Goal: Information Seeking & Learning: Learn about a topic

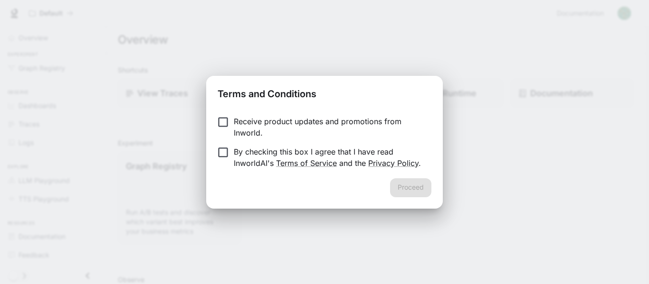
click at [217, 130] on label "Receive product updates and promotions from Inworld." at bounding box center [317, 127] width 211 height 23
click at [384, 186] on div "Proceed" at bounding box center [324, 194] width 236 height 30
click at [404, 188] on button "Proceed" at bounding box center [410, 188] width 41 height 19
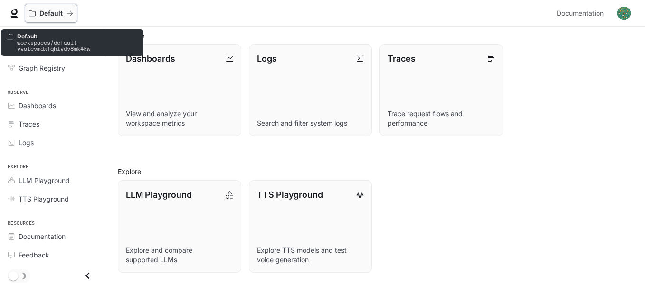
click at [30, 10] on icon "All workspaces" at bounding box center [32, 13] width 7 height 7
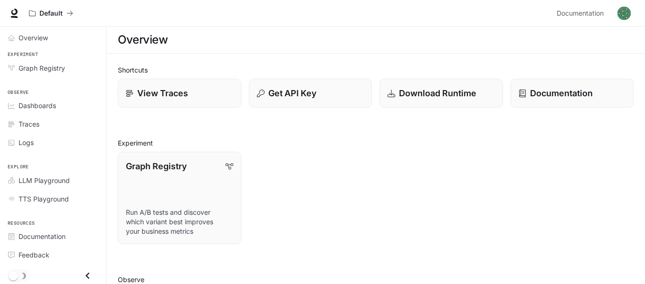
click at [620, 14] on img "button" at bounding box center [623, 13] width 13 height 13
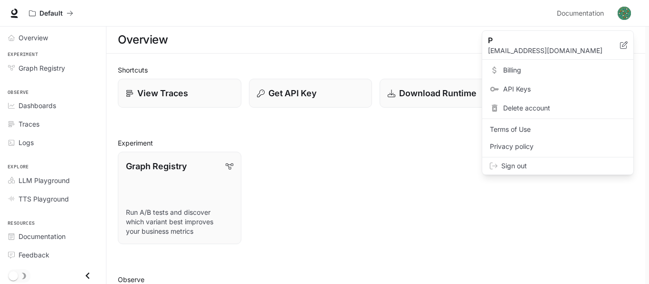
click at [27, 38] on div at bounding box center [324, 142] width 649 height 284
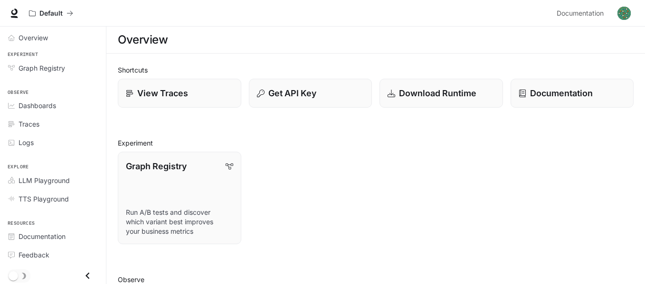
click at [27, 35] on span "Overview" at bounding box center [33, 38] width 29 height 10
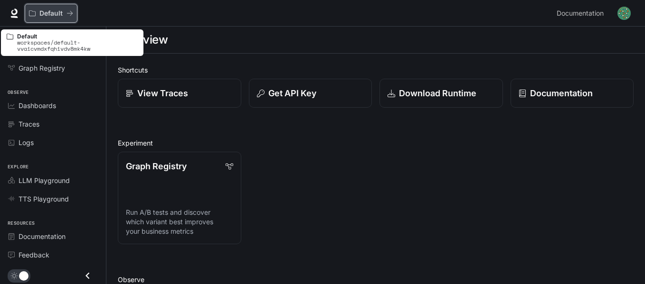
click at [38, 12] on div "Default" at bounding box center [48, 13] width 38 height 8
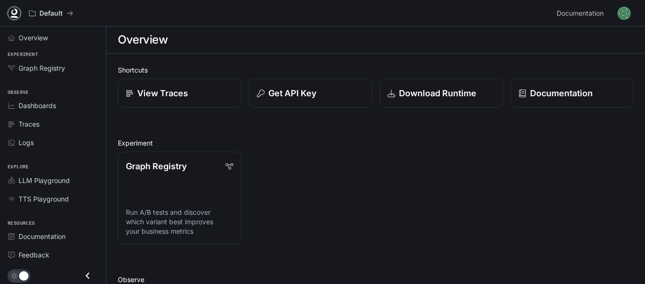
click at [16, 11] on icon at bounding box center [14, 12] width 6 height 7
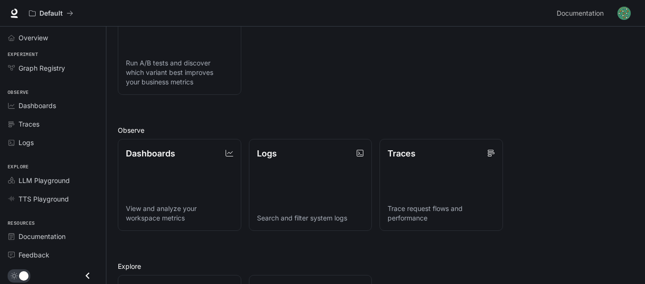
scroll to position [102, 0]
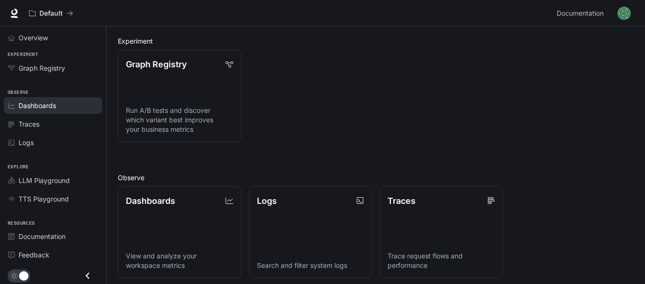
click at [37, 104] on span "Dashboards" at bounding box center [38, 106] width 38 height 10
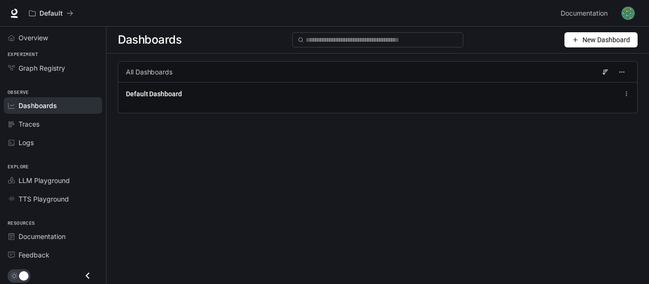
click at [599, 41] on span "New Dashboard" at bounding box center [605, 40] width 47 height 10
click at [598, 57] on div "Create dashboard" at bounding box center [589, 60] width 79 height 10
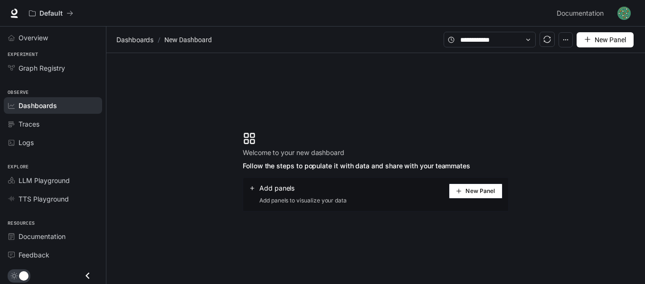
click at [481, 194] on span "New Panel" at bounding box center [479, 191] width 29 height 5
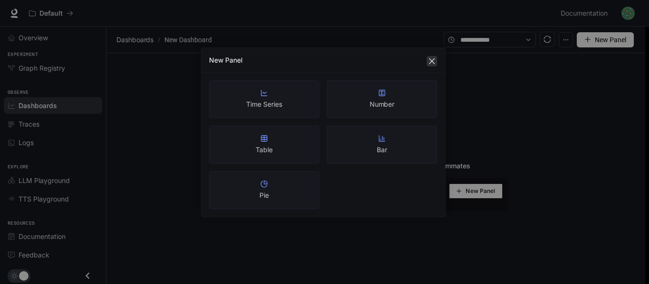
click at [431, 60] on icon "close" at bounding box center [432, 61] width 6 height 6
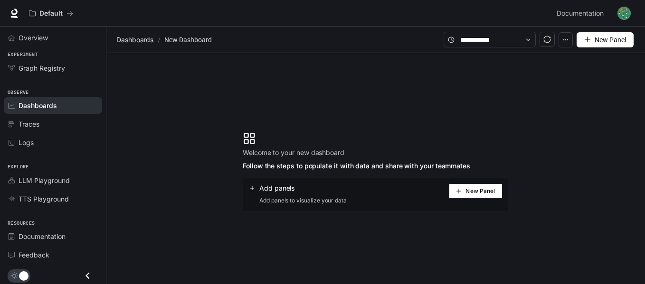
click at [563, 41] on icon "button" at bounding box center [565, 40] width 7 height 7
click at [594, 38] on button "New Panel" at bounding box center [604, 39] width 57 height 15
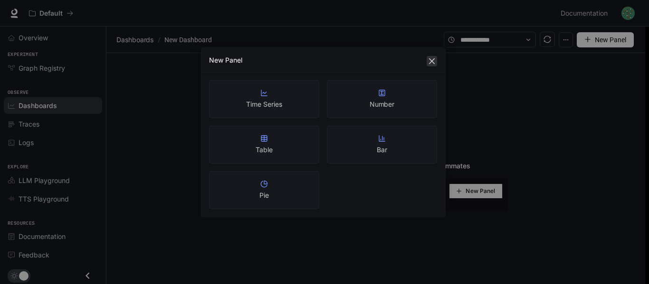
click at [433, 63] on icon "close" at bounding box center [432, 61] width 6 height 6
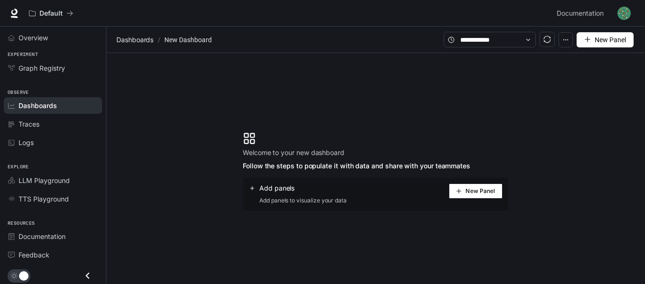
click at [569, 43] on icon "button" at bounding box center [565, 40] width 7 height 7
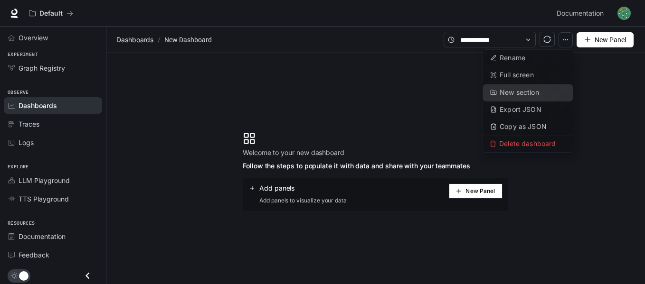
click at [536, 86] on button "New section" at bounding box center [528, 93] width 90 height 17
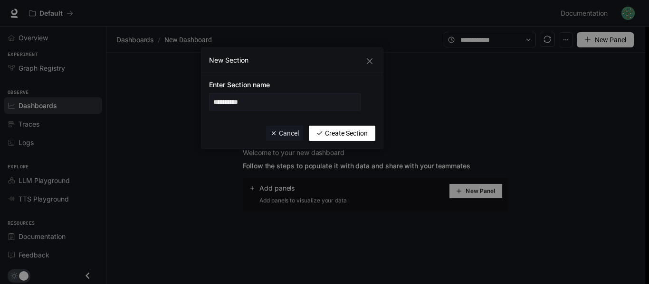
click at [340, 133] on span "Create Section" at bounding box center [346, 133] width 43 height 10
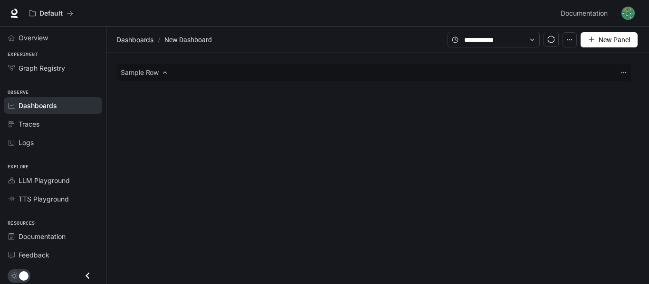
click at [168, 72] on icon at bounding box center [164, 72] width 7 height 7
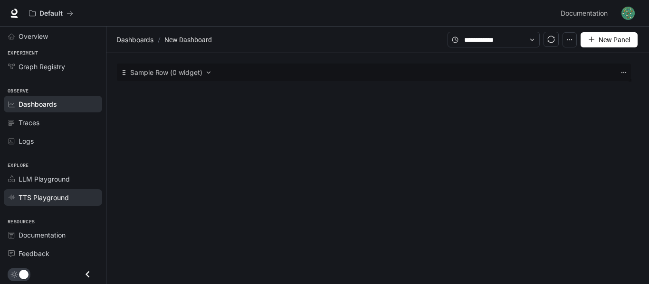
scroll to position [2, 0]
click at [85, 272] on icon "Close drawer" at bounding box center [87, 274] width 13 height 13
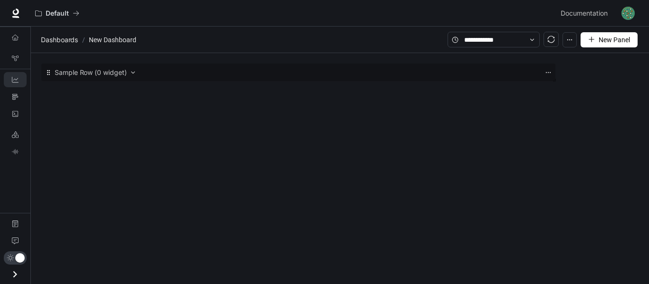
scroll to position [0, 0]
click at [14, 275] on icon "Open drawer" at bounding box center [15, 274] width 13 height 13
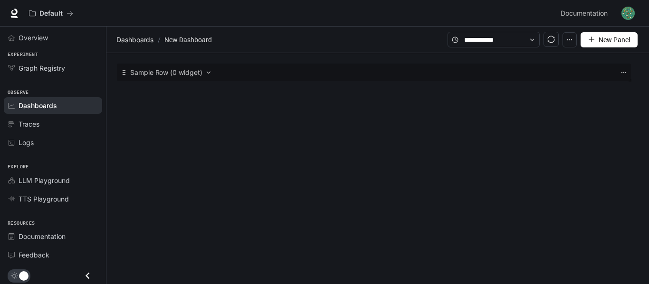
click at [603, 39] on span "New Panel" at bounding box center [613, 40] width 31 height 10
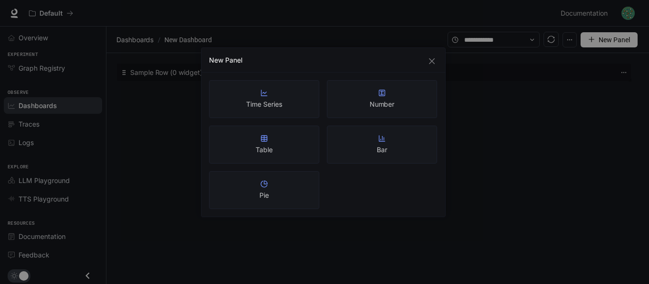
click at [293, 94] on div "Time Series" at bounding box center [264, 99] width 110 height 38
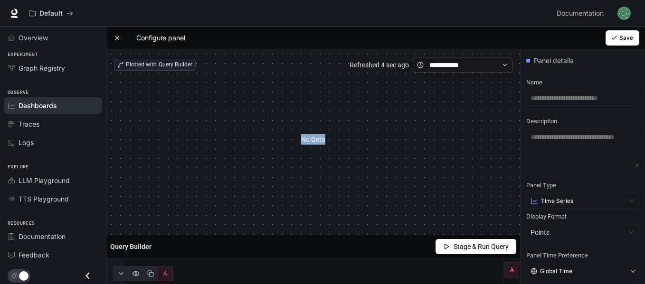
drag, startPoint x: 293, startPoint y: 94, endPoint x: 332, endPoint y: 121, distance: 47.2
click at [332, 121] on div "No Data" at bounding box center [313, 140] width 398 height 134
click at [122, 38] on div "Configure panel" at bounding box center [149, 37] width 71 height 9
click at [117, 36] on icon at bounding box center [117, 38] width 7 height 7
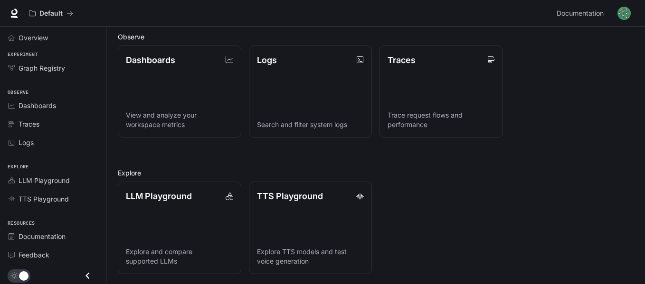
scroll to position [245, 0]
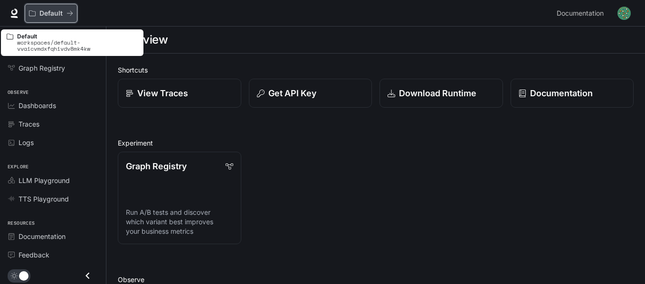
click at [30, 14] on icon "All workspaces" at bounding box center [32, 13] width 7 height 7
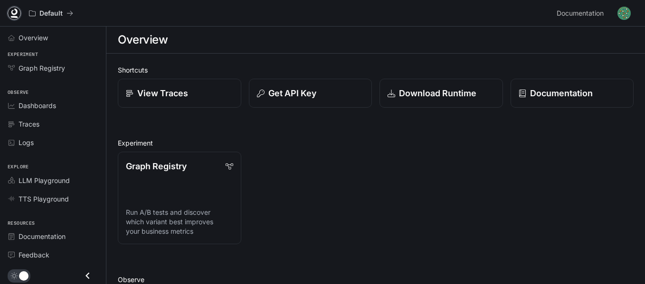
click at [11, 12] on icon at bounding box center [14, 12] width 6 height 7
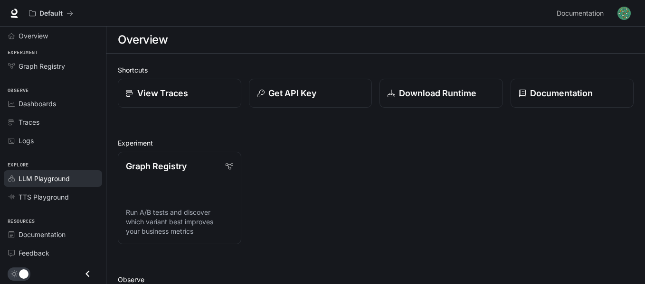
click at [57, 174] on span "LLM Playground" at bounding box center [44, 179] width 51 height 10
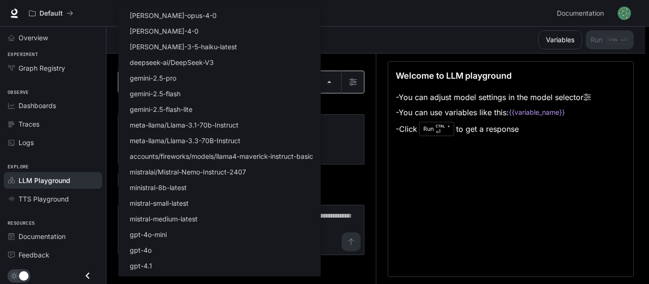
click at [245, 85] on body "Skip to main content Default Documentation Documentation Portal Overview Experi…" at bounding box center [324, 142] width 649 height 285
click at [63, 196] on div at bounding box center [324, 142] width 649 height 284
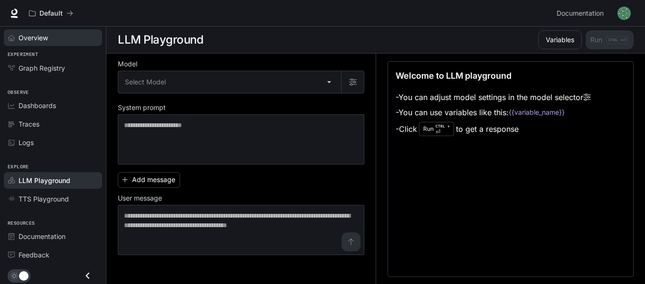
click at [50, 37] on div "Overview" at bounding box center [58, 38] width 79 height 10
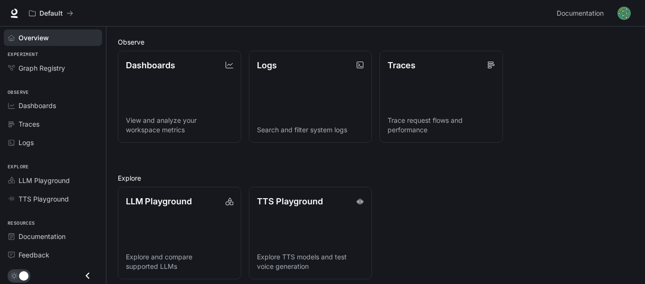
scroll to position [245, 0]
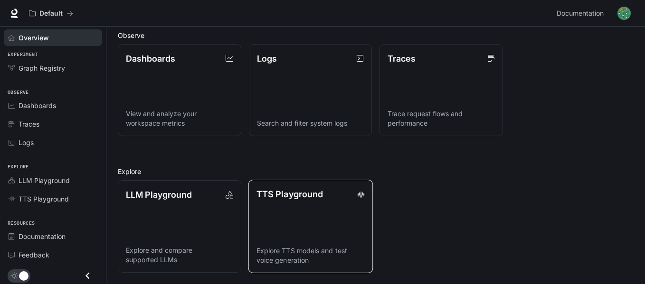
click at [324, 218] on link "TTS Playground Explore TTS models and test voice generation" at bounding box center [310, 227] width 124 height 94
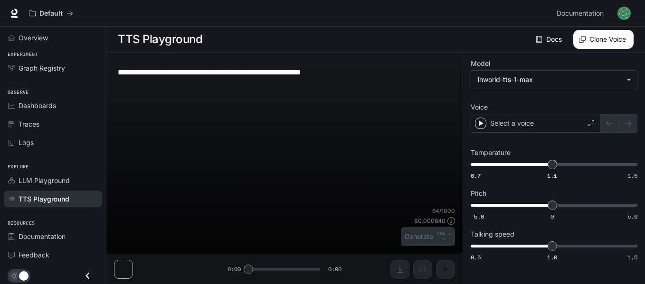
scroll to position [0, 0]
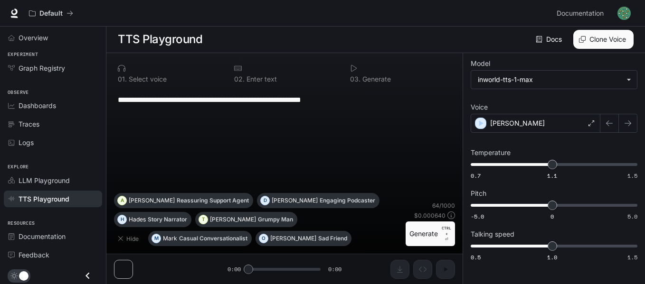
click at [424, 232] on button "Generate CTRL + ⏎" at bounding box center [430, 234] width 49 height 25
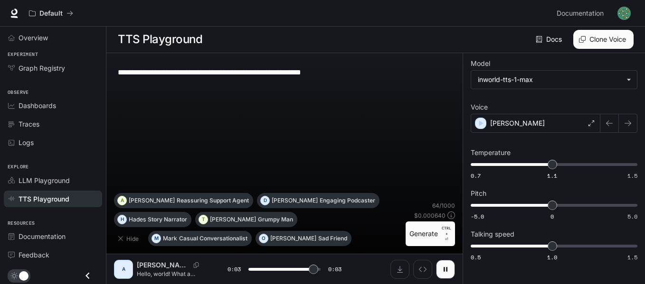
type input "*"
click at [598, 39] on button "Clone Voice" at bounding box center [603, 39] width 60 height 19
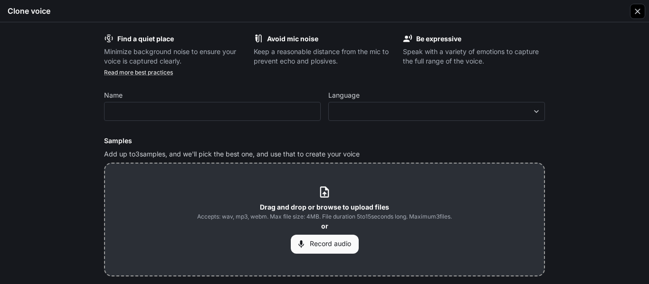
click at [637, 13] on icon "button" at bounding box center [636, 11] width 9 height 9
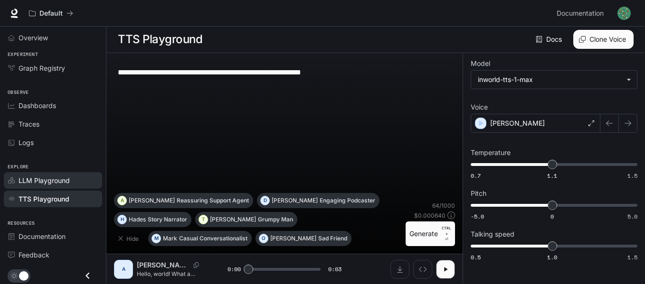
click at [59, 178] on span "LLM Playground" at bounding box center [44, 181] width 51 height 10
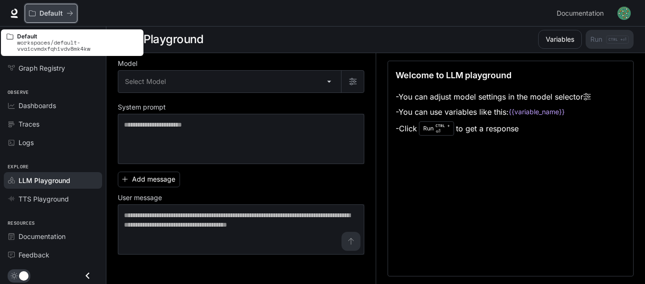
click at [55, 12] on p "Default" at bounding box center [50, 13] width 23 height 8
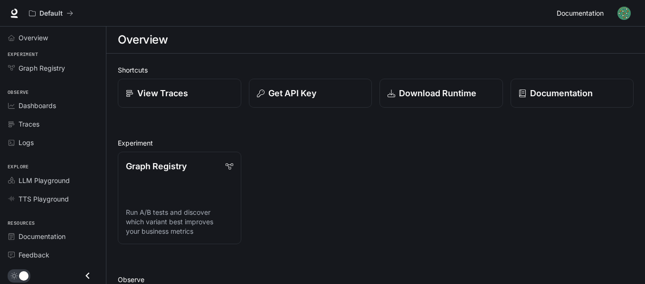
click at [592, 14] on span "Documentation" at bounding box center [580, 14] width 47 height 12
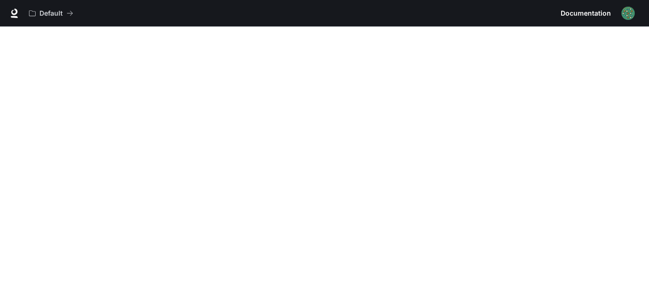
click at [622, 13] on img "button" at bounding box center [627, 13] width 13 height 13
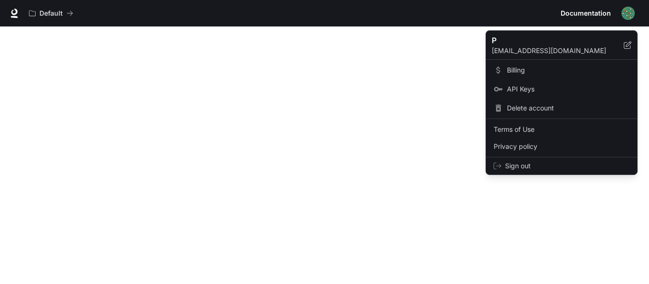
click at [445, 81] on div at bounding box center [324, 142] width 649 height 284
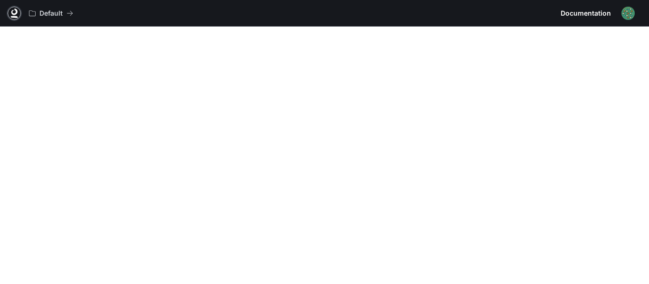
click at [14, 12] on icon at bounding box center [13, 13] width 9 height 9
